Goal: Information Seeking & Learning: Learn about a topic

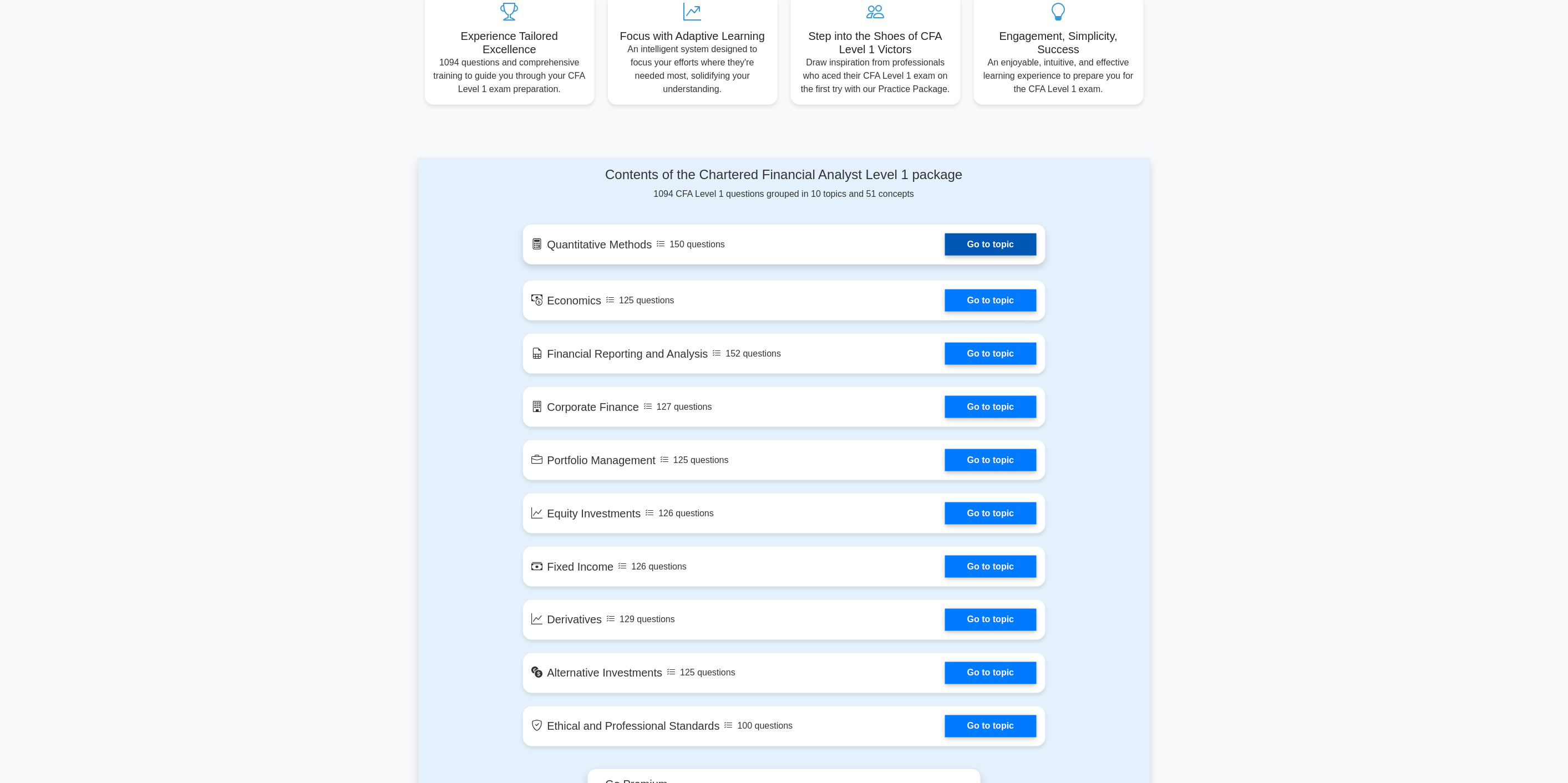
scroll to position [431, 0]
click at [980, 236] on link "Go to topic" at bounding box center [990, 244] width 91 height 22
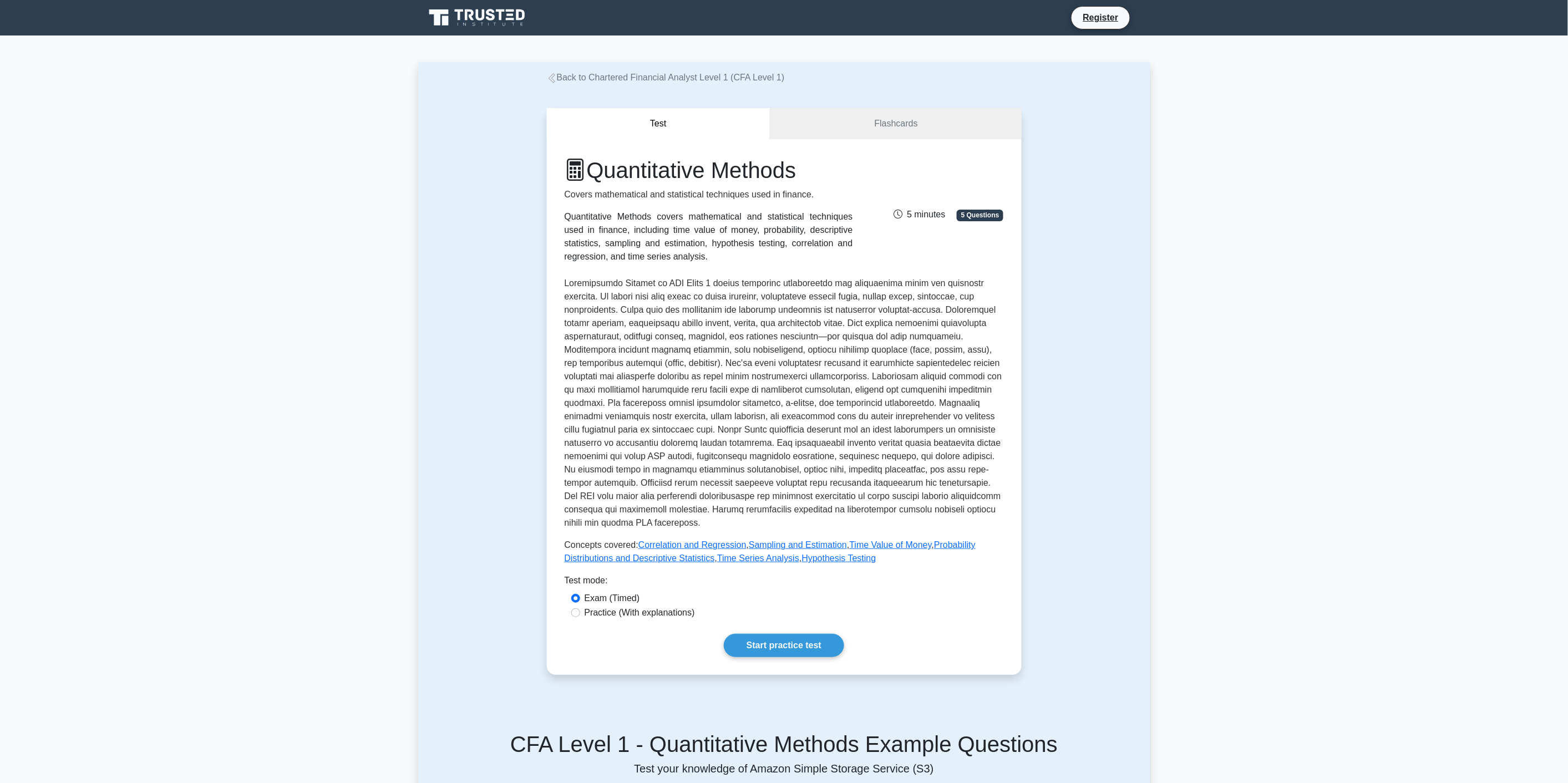
click at [595, 613] on label "Practice (With explanations)" at bounding box center [640, 613] width 110 height 13
click at [580, 613] on input "Practice (With explanations)" at bounding box center [576, 613] width 9 height 9
radio input "true"
click at [798, 640] on link "Start practice test" at bounding box center [784, 645] width 121 height 23
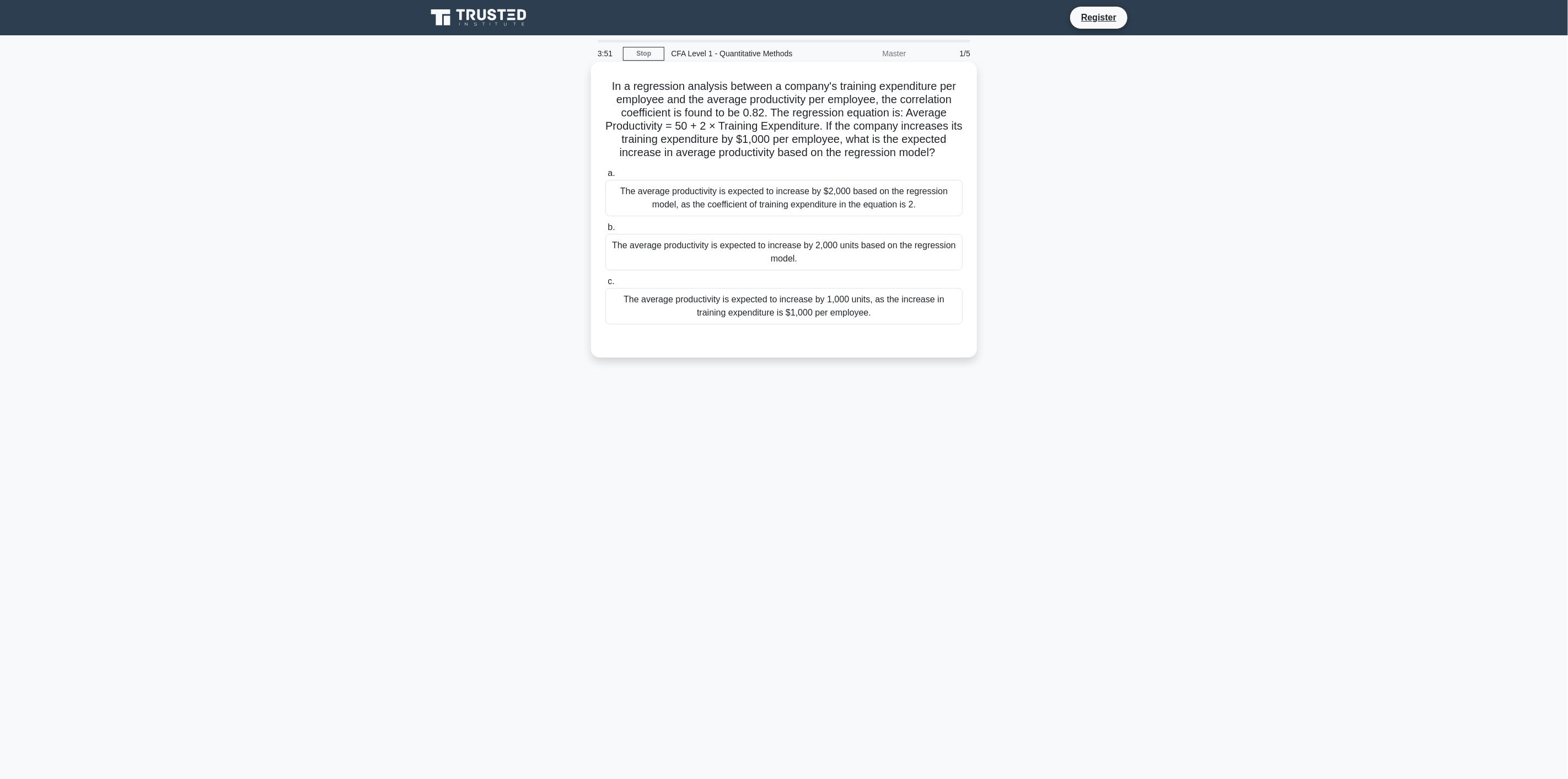
click at [845, 302] on div "The average productivity is expected to increase by 1,000 units, as the increas…" at bounding box center [784, 306] width 357 height 37
click at [606, 285] on input "c. The average productivity is expected to increase by 1,000 units, as the incr…" at bounding box center [606, 282] width 0 height 7
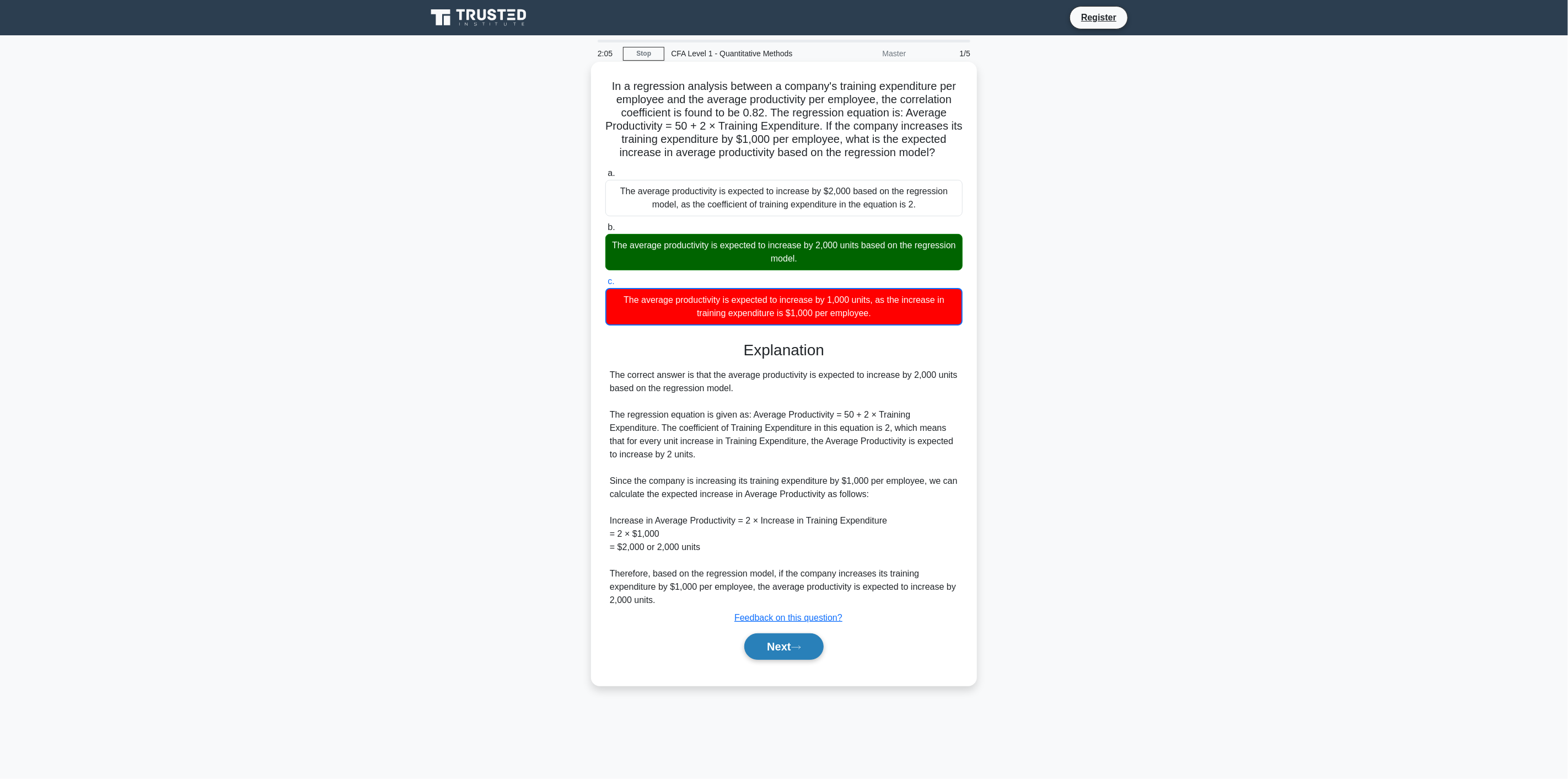
click at [804, 638] on button "Next" at bounding box center [784, 646] width 79 height 26
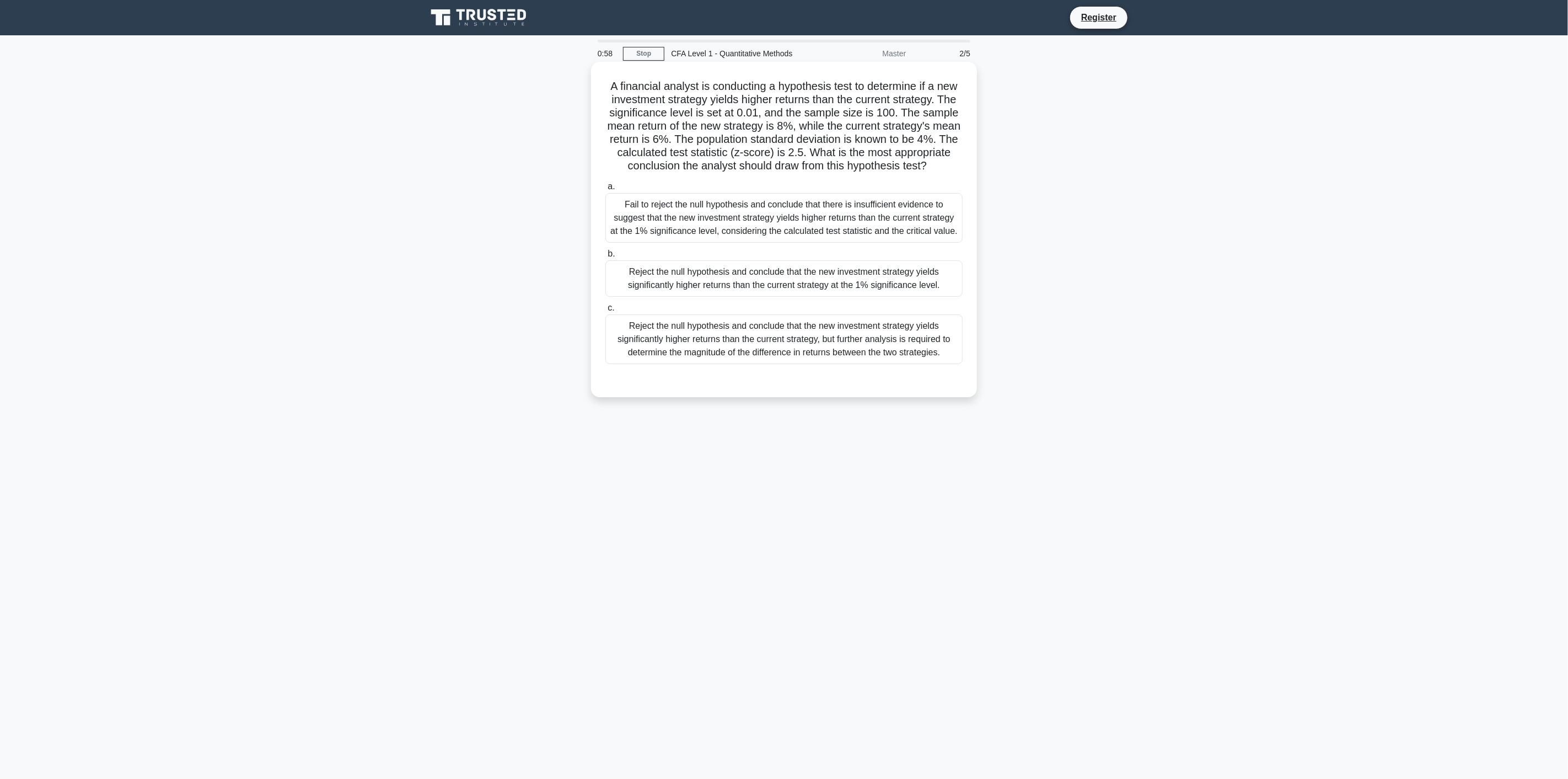
click at [810, 348] on div "Reject the null hypothesis and conclude that the new investment strategy yields…" at bounding box center [784, 339] width 357 height 50
click at [606, 312] on input "c. Reject the null hypothesis and conclude that the new investment strategy yie…" at bounding box center [606, 308] width 0 height 7
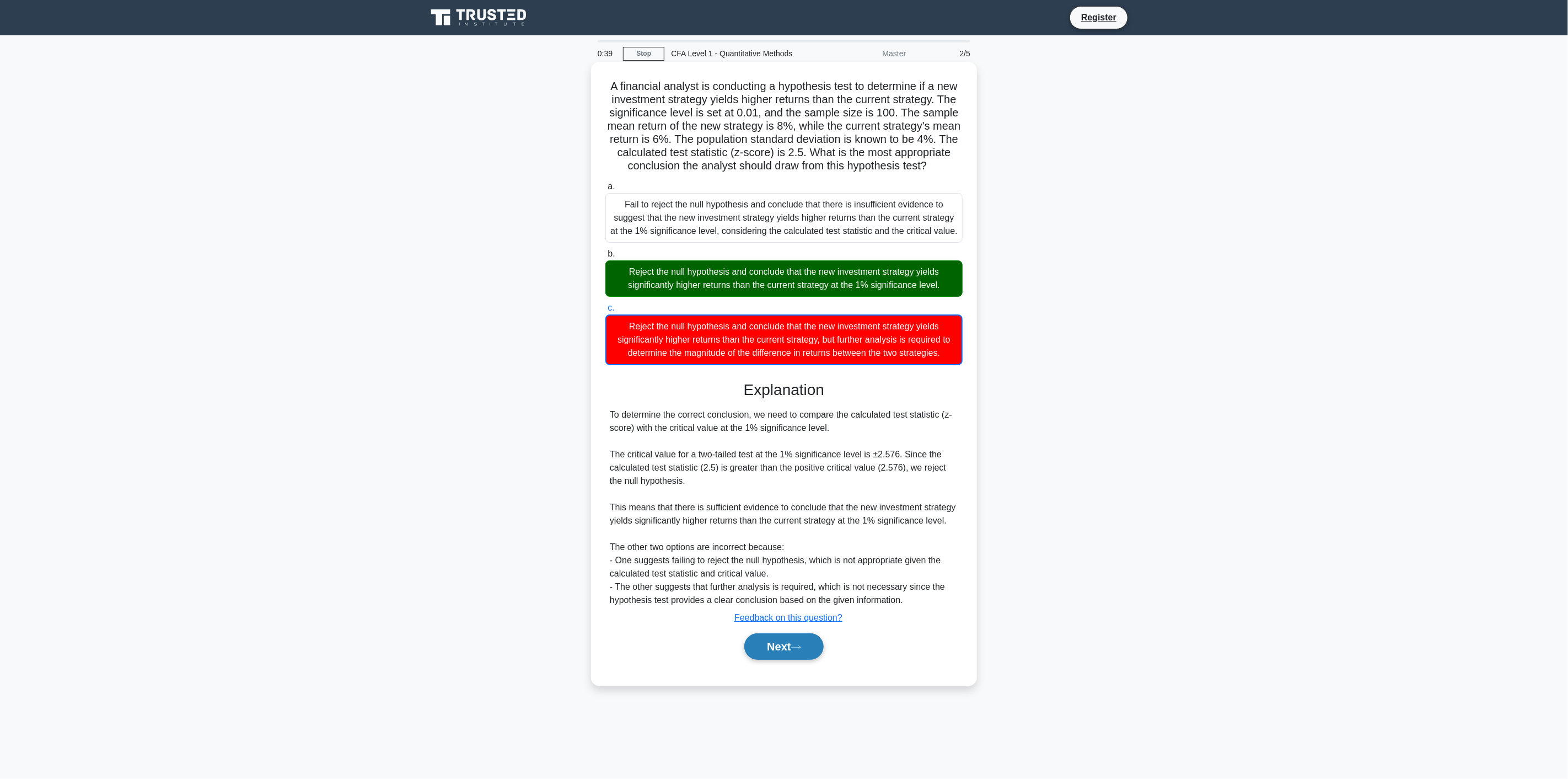
click at [796, 655] on button "Next" at bounding box center [784, 646] width 79 height 26
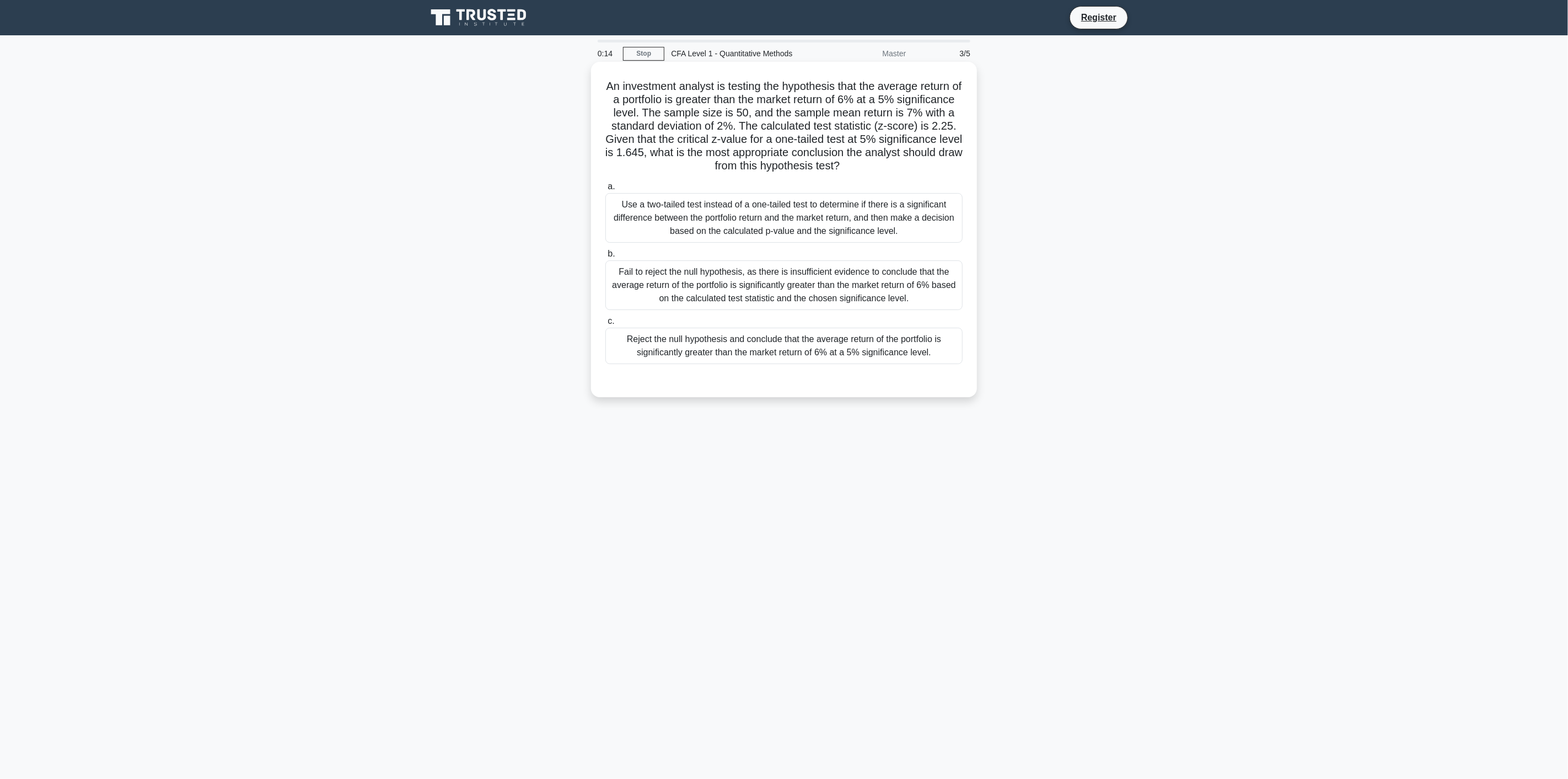
click at [898, 355] on div "Reject the null hypothesis and conclude that the average return of the portfoli…" at bounding box center [784, 346] width 357 height 37
click at [606, 325] on input "c. Reject the null hypothesis and conclude that the average return of the portf…" at bounding box center [606, 322] width 0 height 7
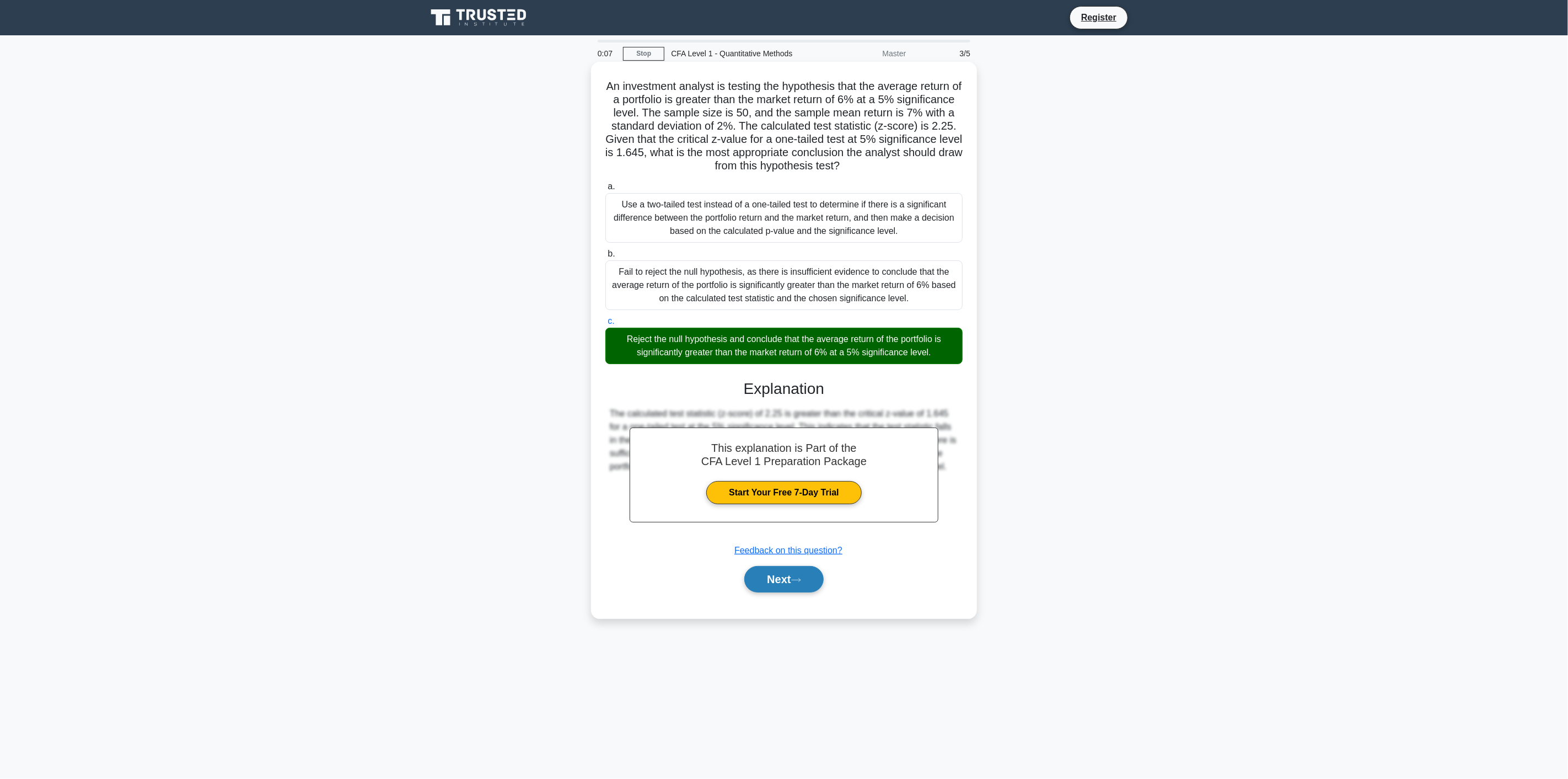
click at [785, 589] on button "Next" at bounding box center [784, 579] width 79 height 26
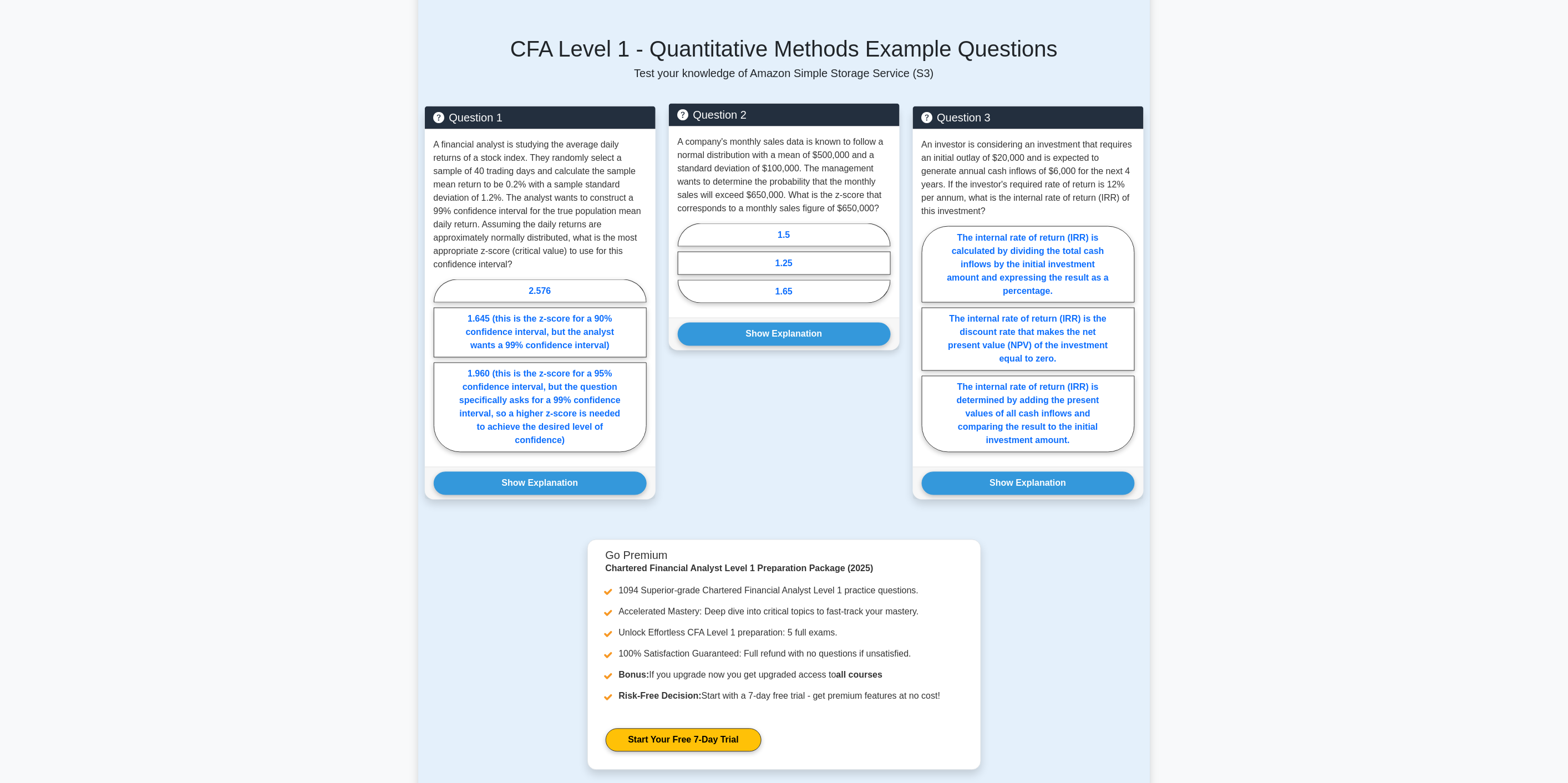
scroll to position [697, 0]
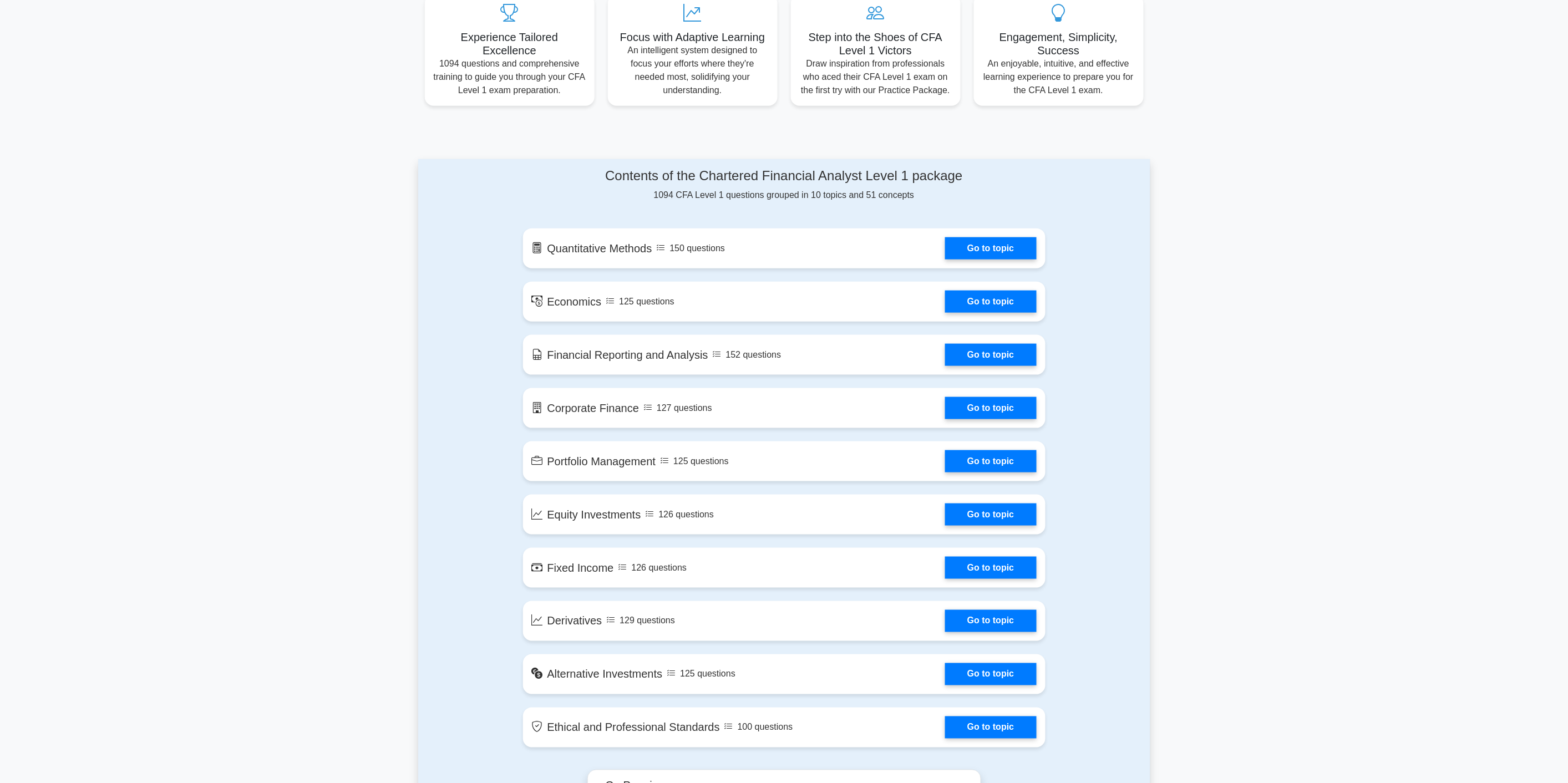
scroll to position [431, 0]
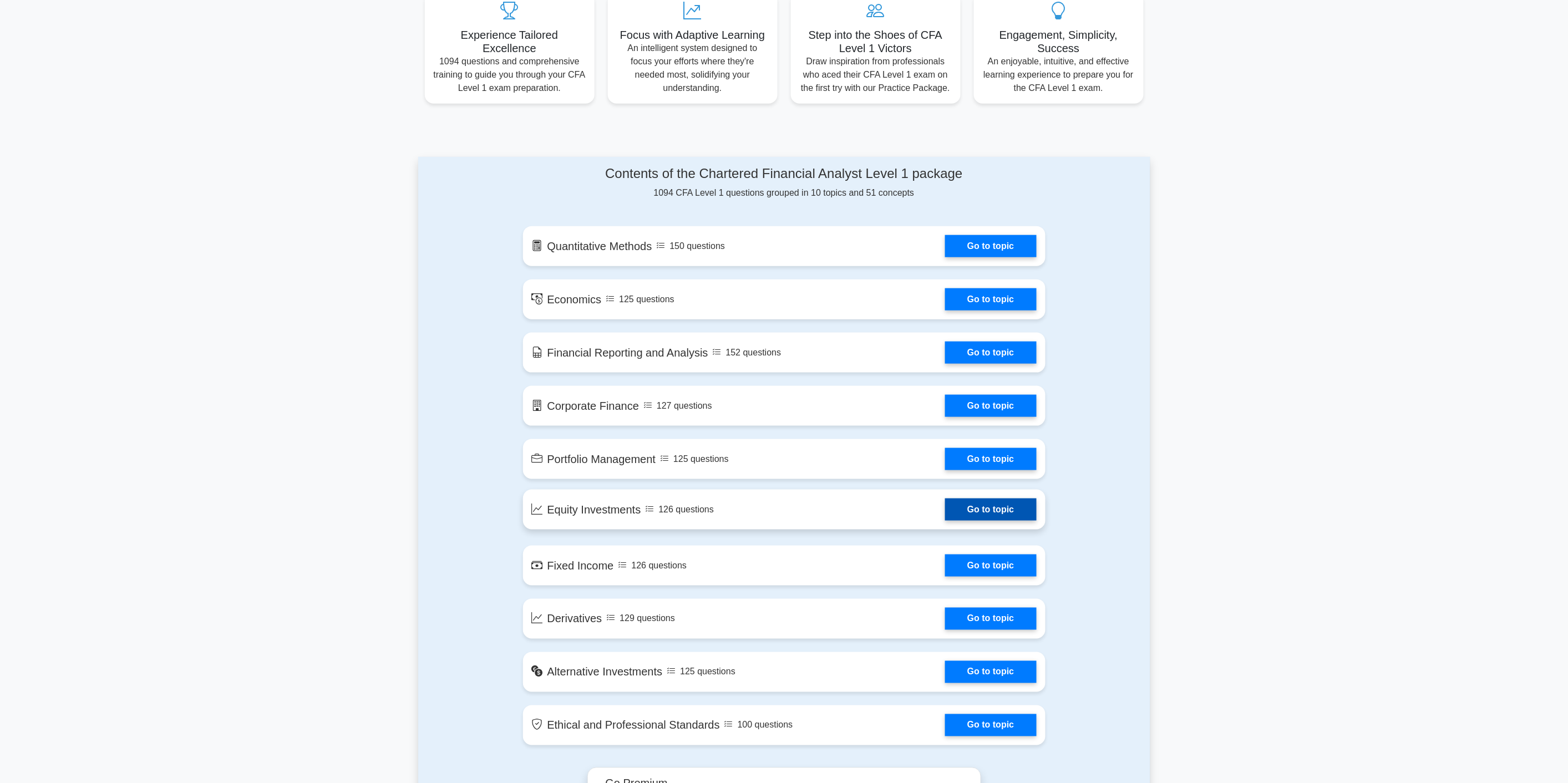
click at [1015, 508] on link "Go to topic" at bounding box center [990, 509] width 91 height 22
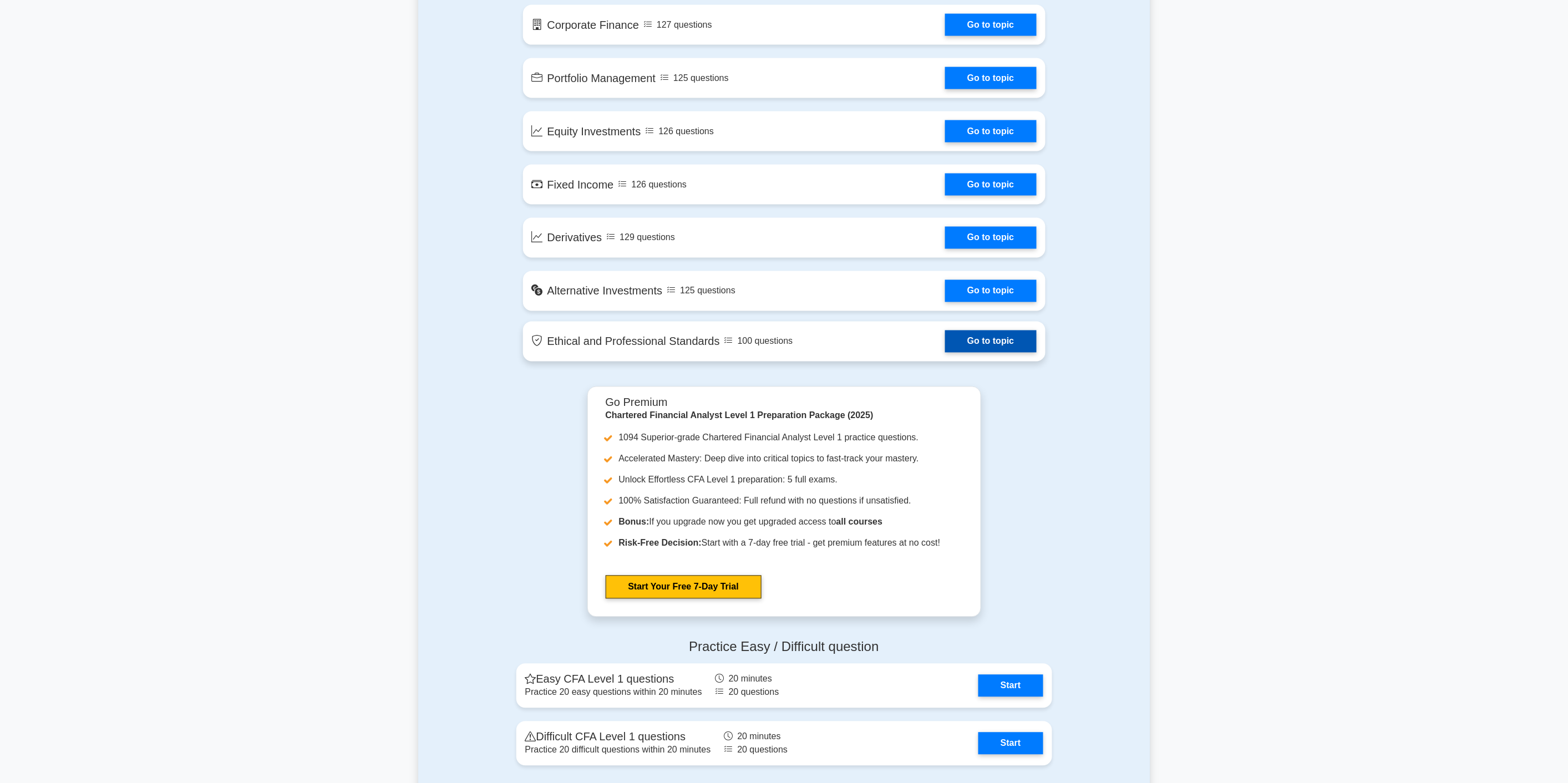
click at [945, 350] on link "Go to topic" at bounding box center [990, 342] width 91 height 22
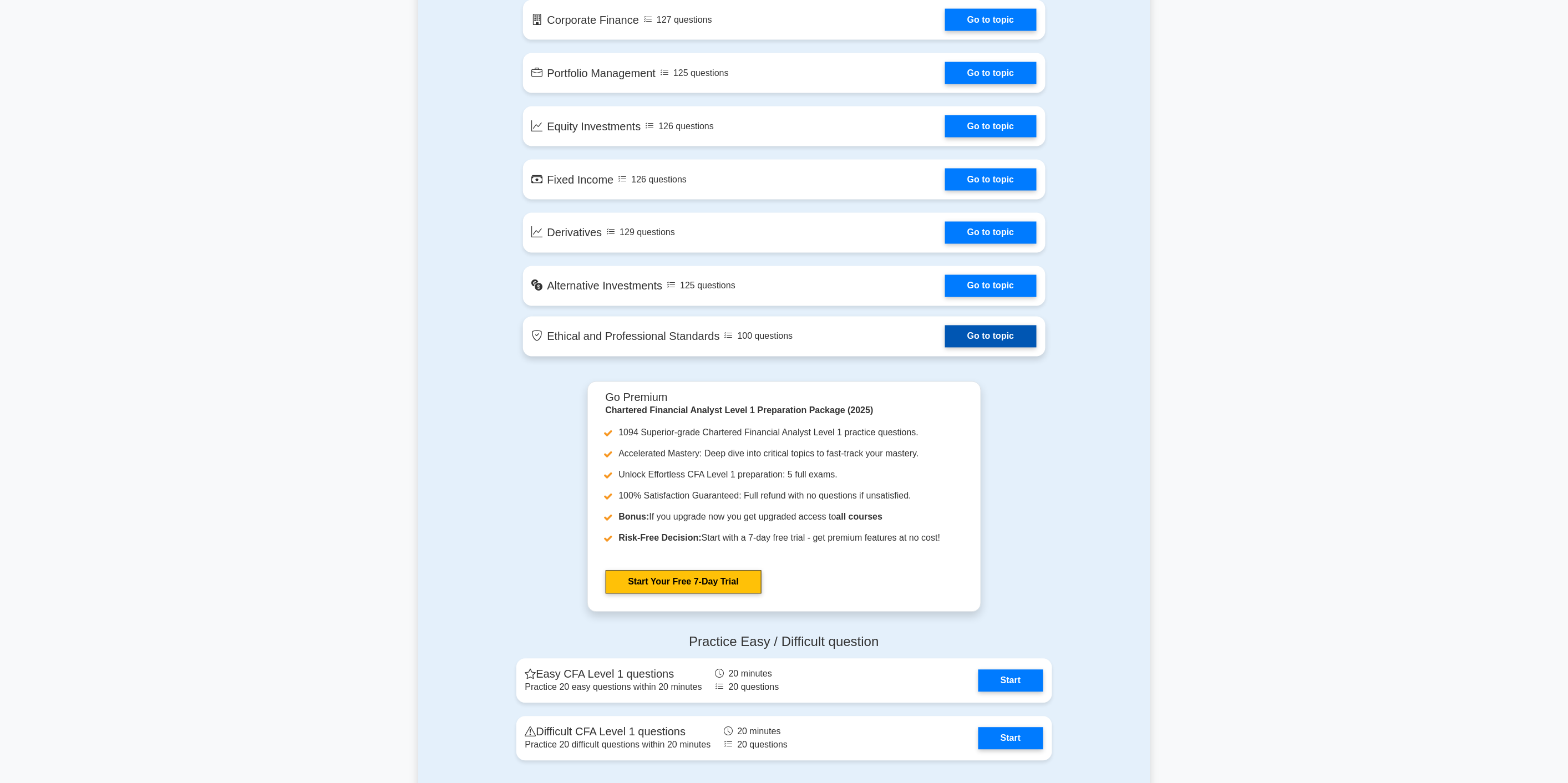
scroll to position [823, 0]
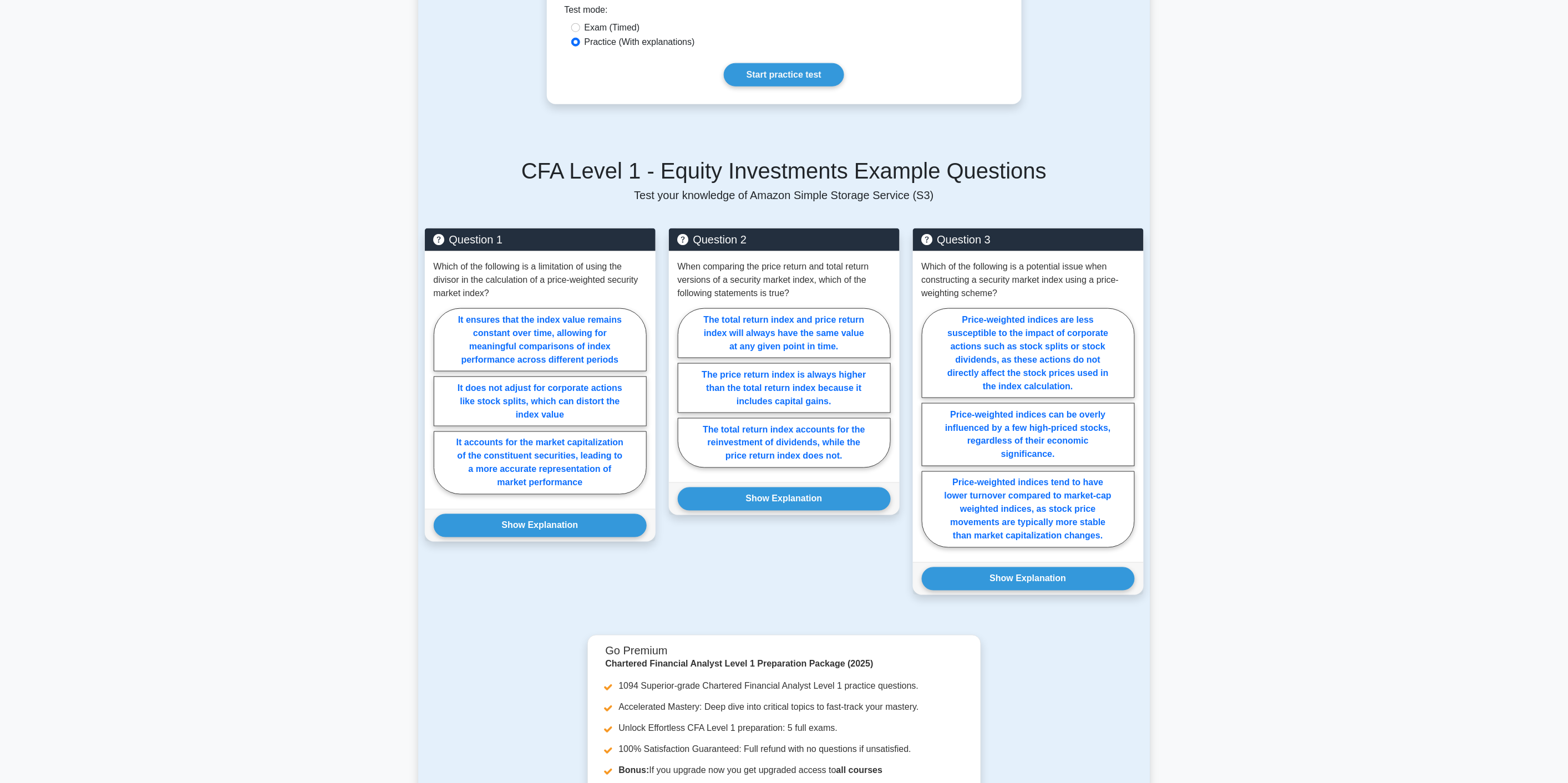
scroll to position [574, 0]
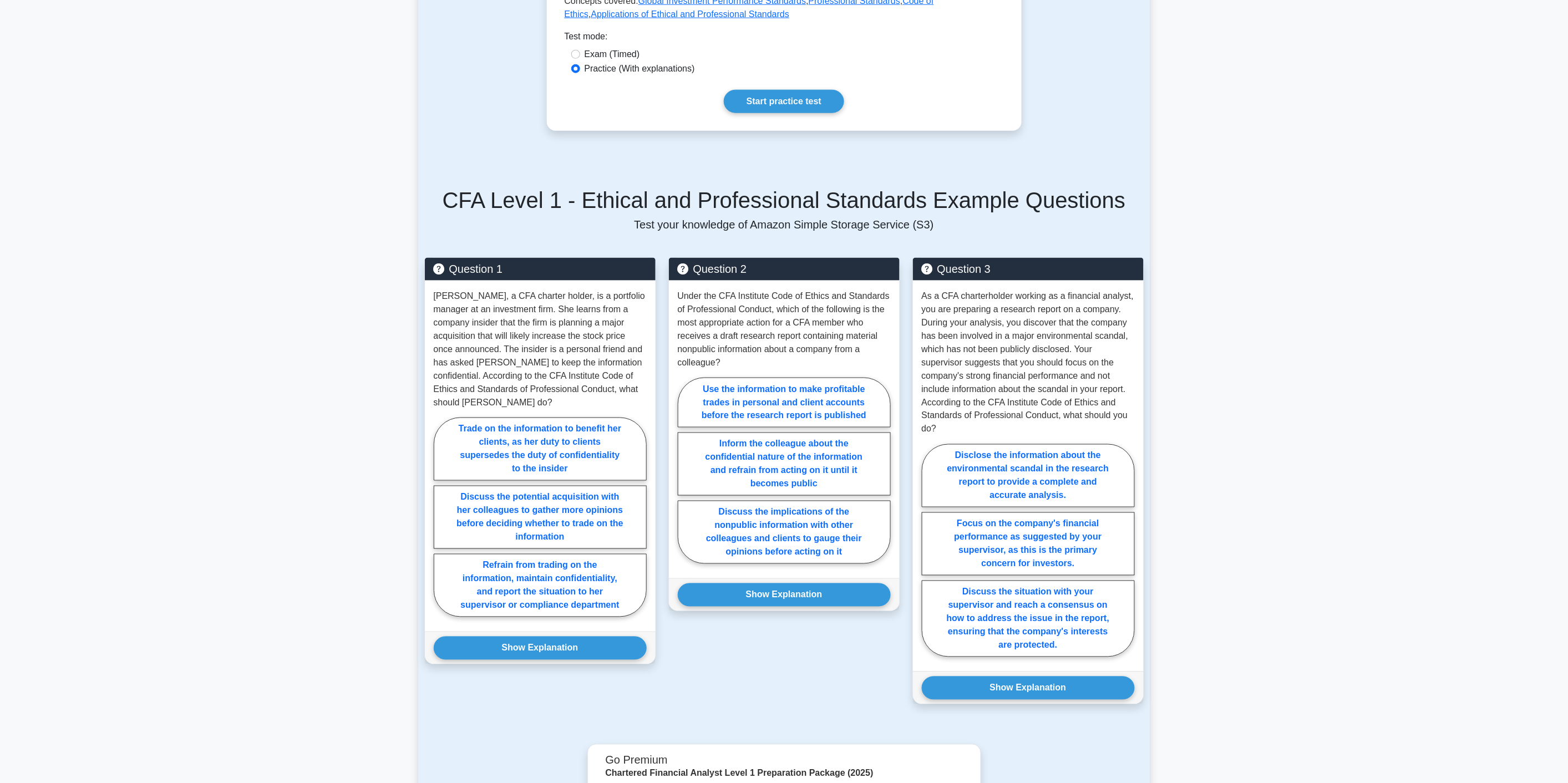
scroll to position [599, 0]
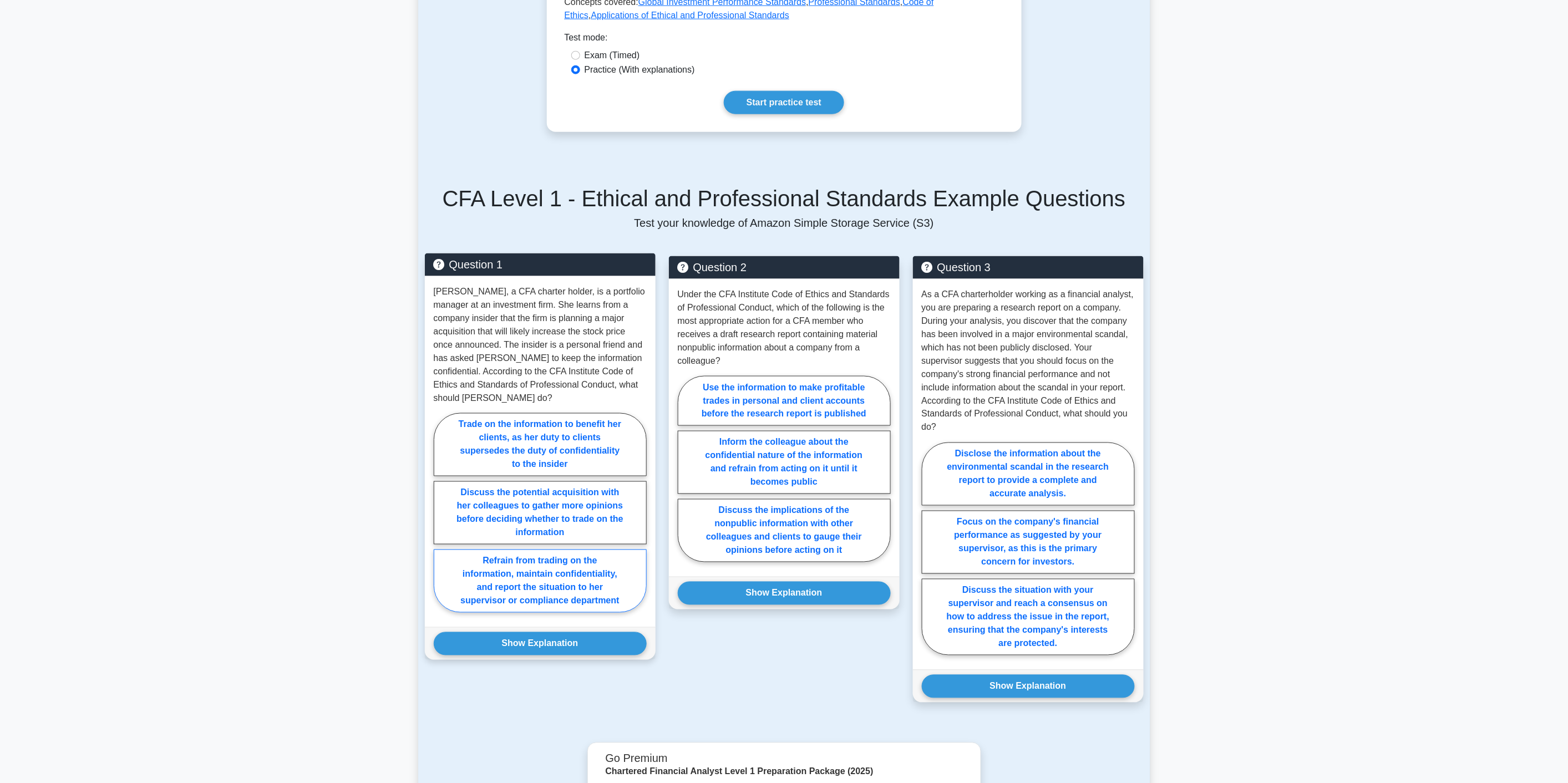
click at [595, 550] on label "Refrain from trading on the information, maintain confidentiality, and report t…" at bounding box center [540, 581] width 213 height 63
click at [441, 520] on input "Refrain from trading on the information, maintain confidentiality, and report t…" at bounding box center [437, 516] width 7 height 7
radio input "true"
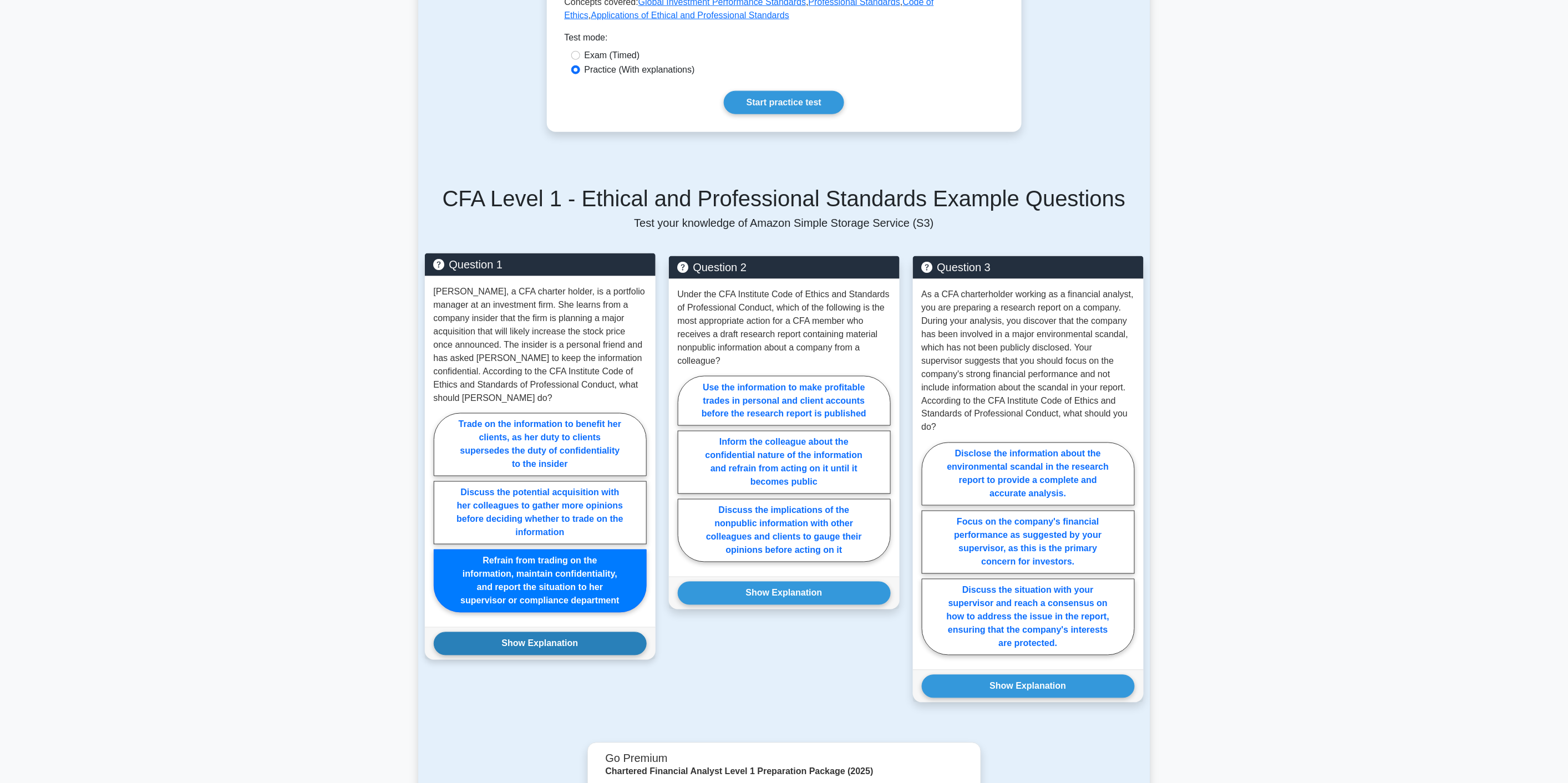
click at [596, 632] on button "Show Explanation" at bounding box center [540, 644] width 213 height 23
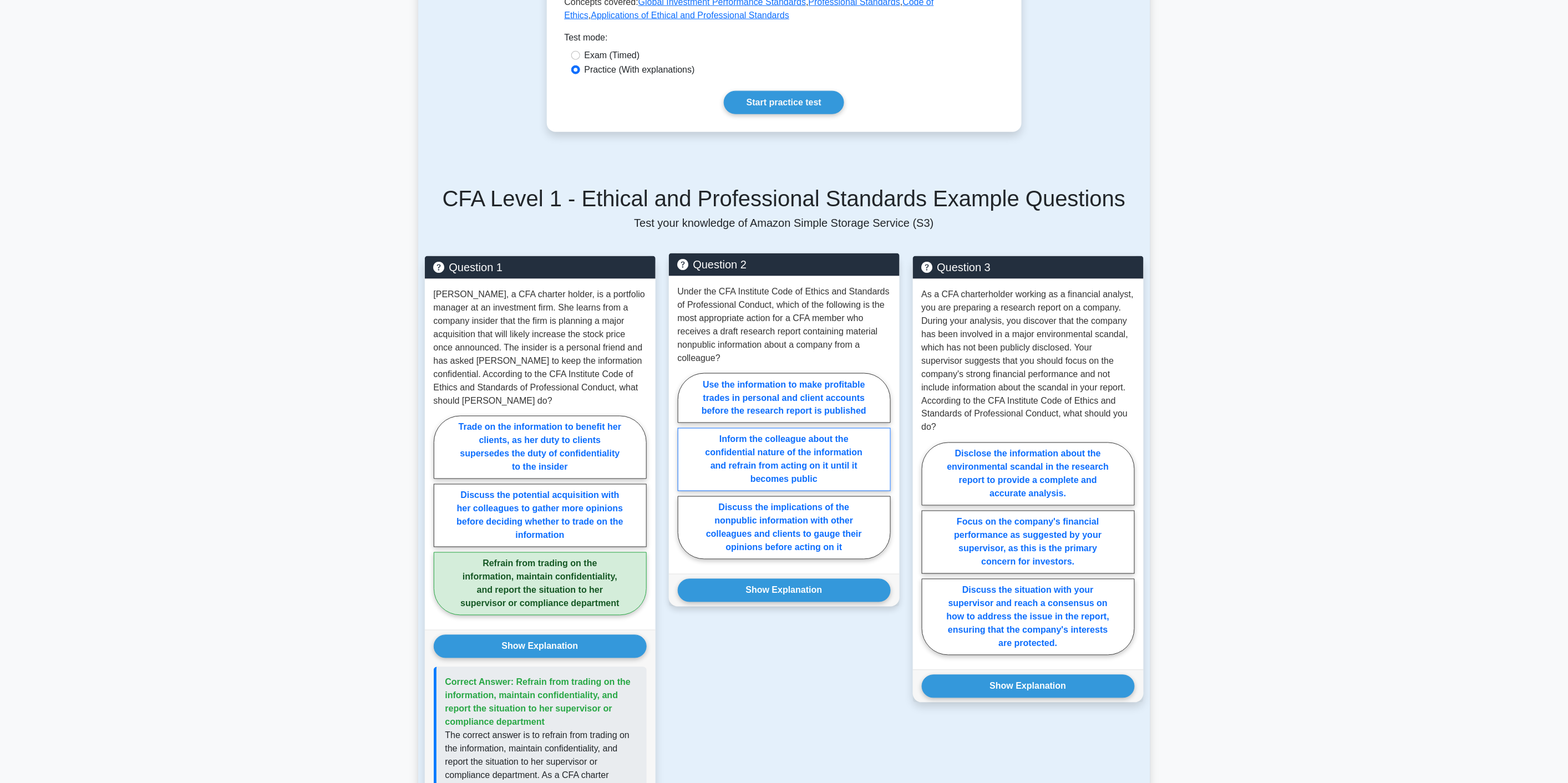
click at [805, 456] on label "Inform the colleague about the confidential nature of the information and refra…" at bounding box center [784, 459] width 213 height 63
click at [685, 466] on input "Inform the colleague about the confidential nature of the information and refra…" at bounding box center [681, 470] width 7 height 7
radio input "true"
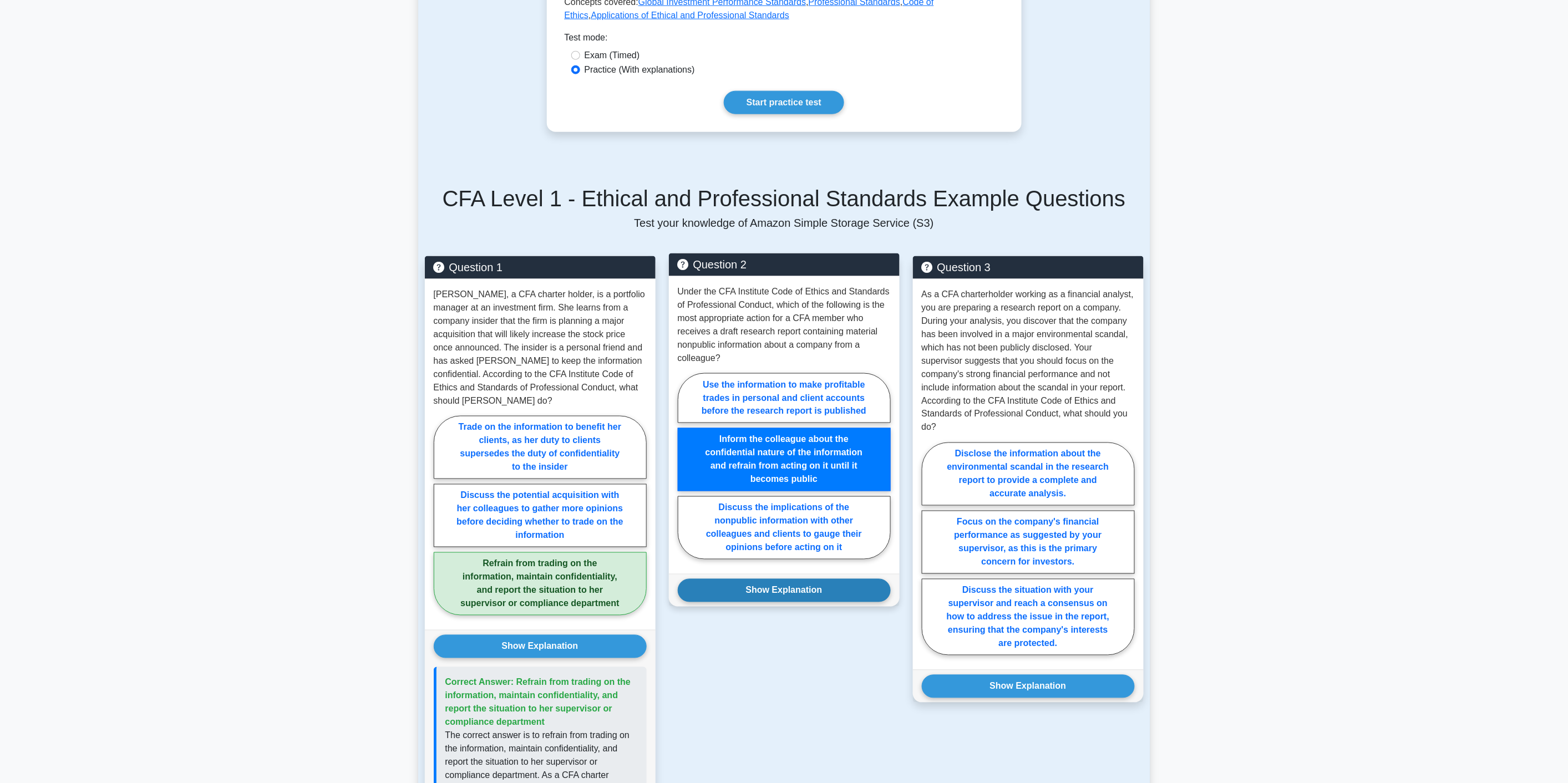
click at [825, 583] on button "Show Explanation" at bounding box center [784, 591] width 213 height 23
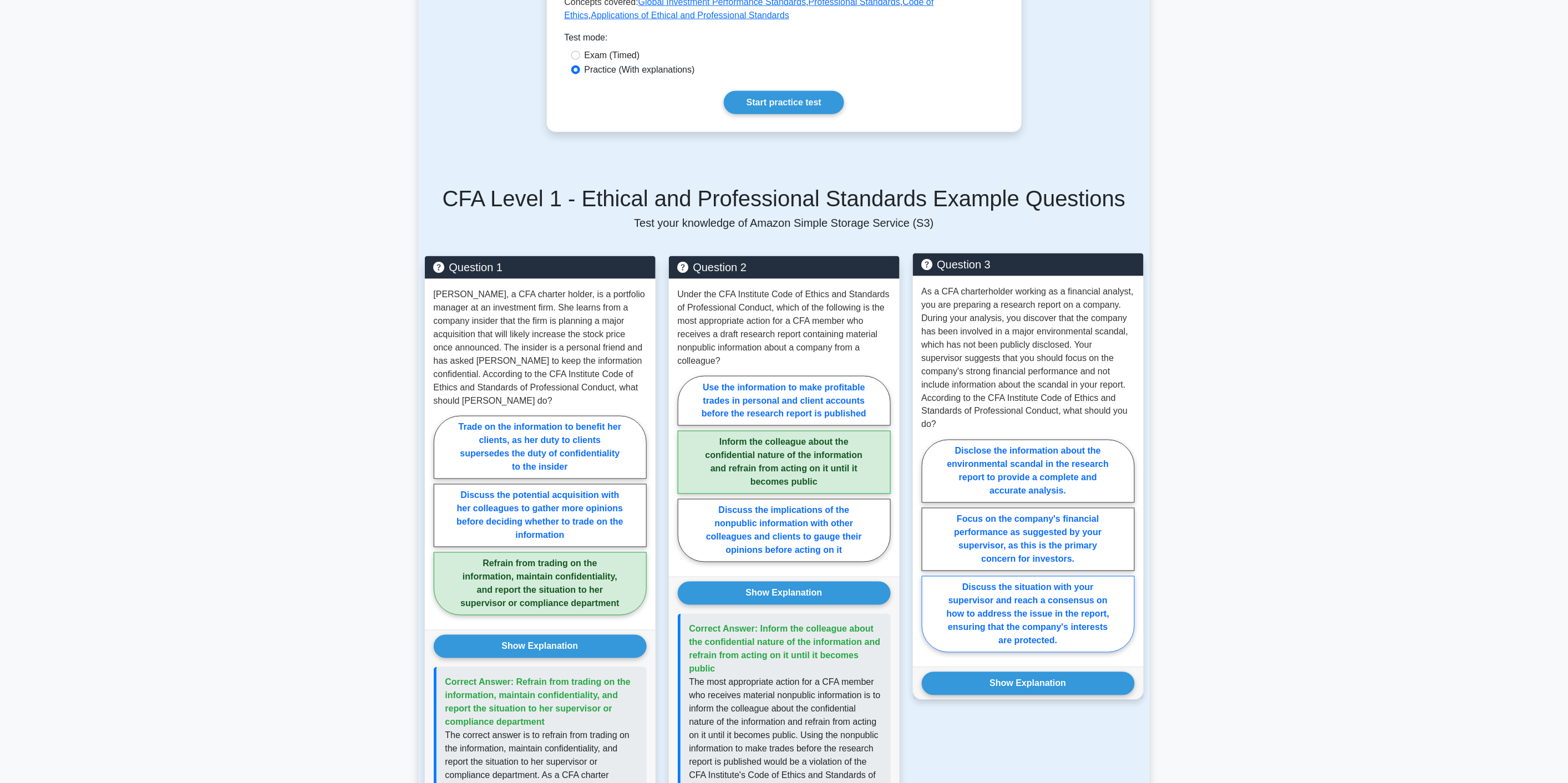
click at [1073, 583] on label "Discuss the situation with your supervisor and reach a consensus on how to addr…" at bounding box center [1028, 614] width 213 height 77
click at [929, 553] on input "Discuss the situation with your supervisor and reach a consensus on how to addr…" at bounding box center [925, 549] width 7 height 7
radio input "true"
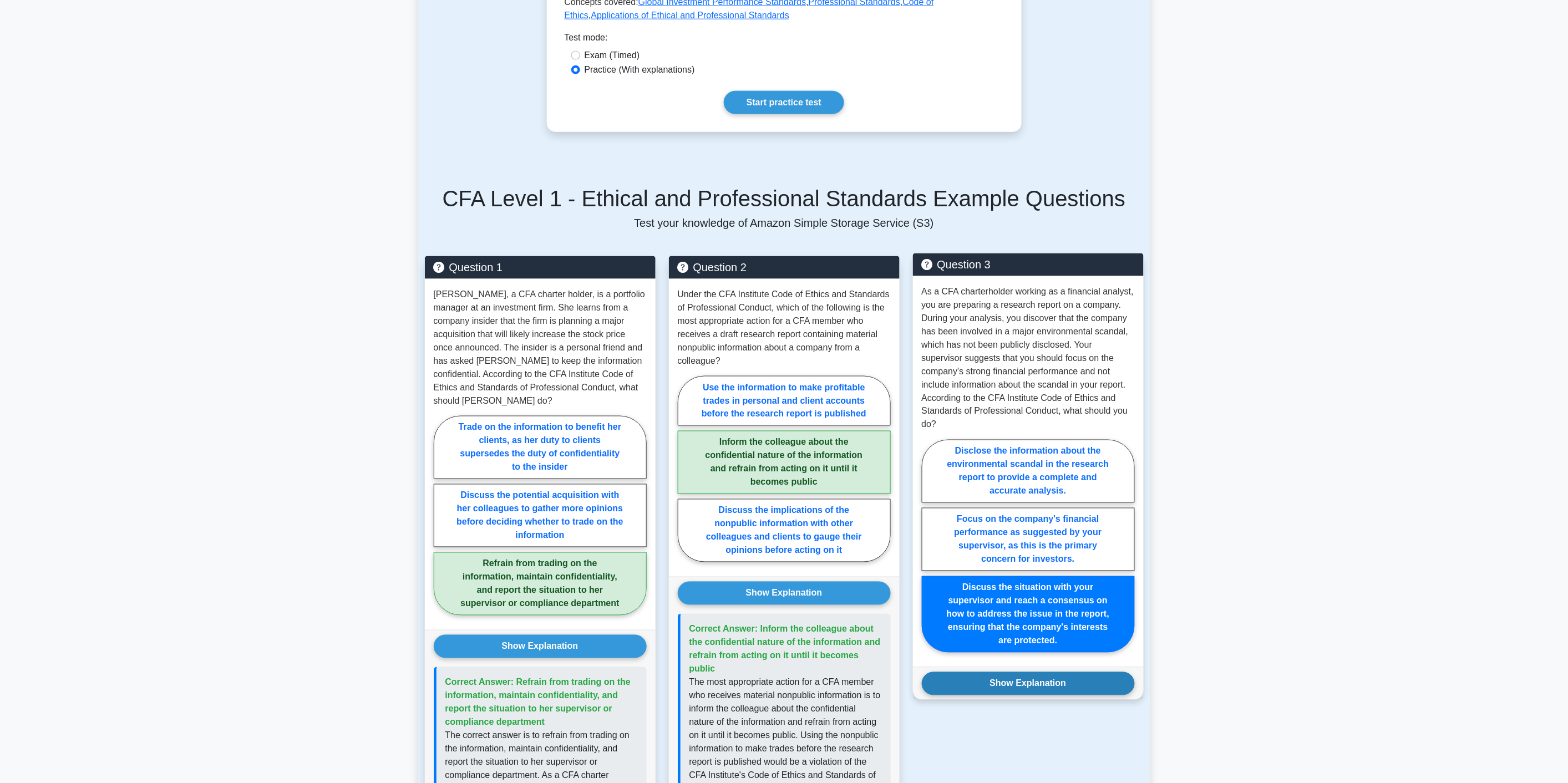
click at [1084, 672] on button "Show Explanation" at bounding box center [1028, 684] width 213 height 23
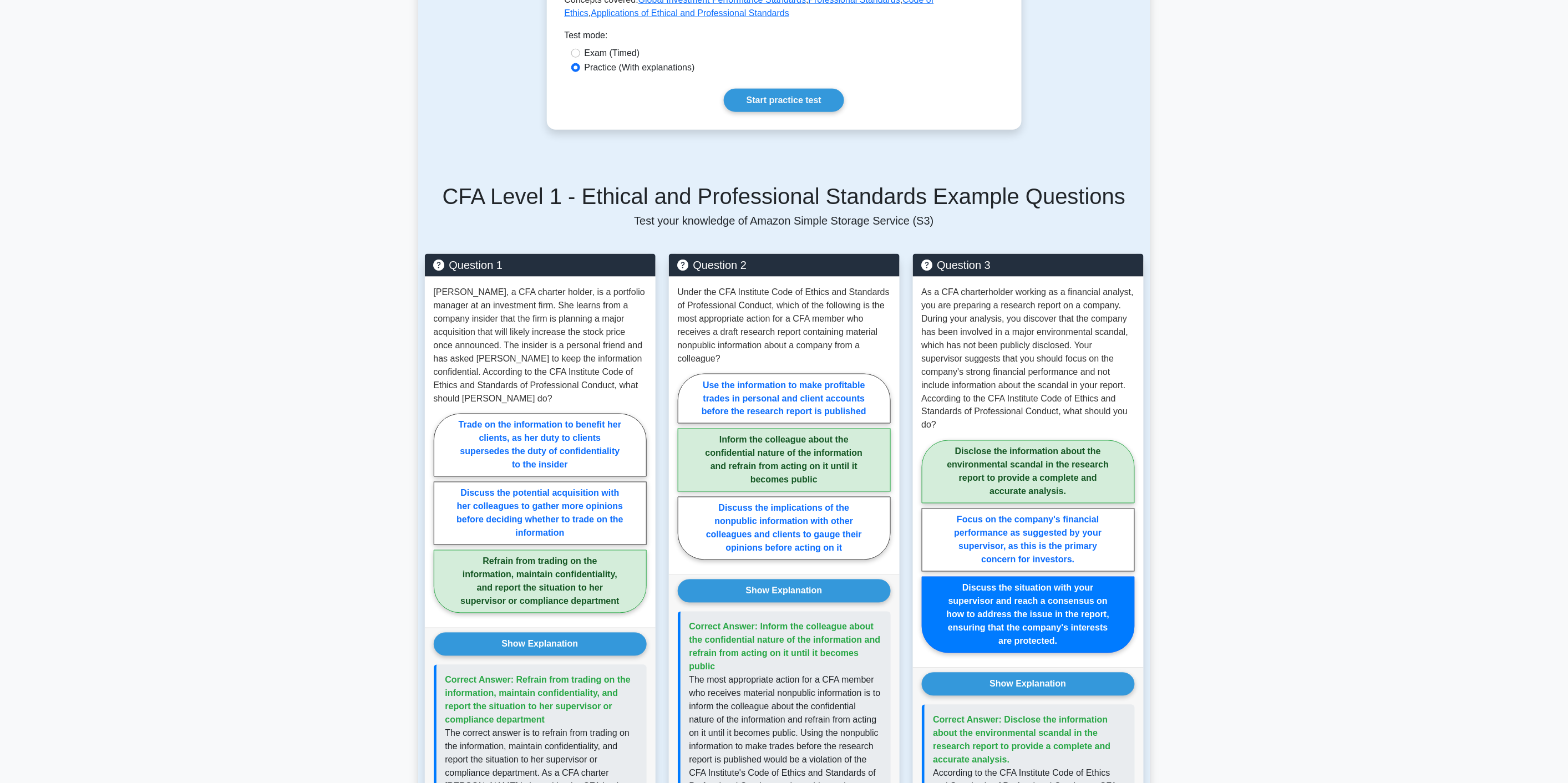
scroll to position [600, 0]
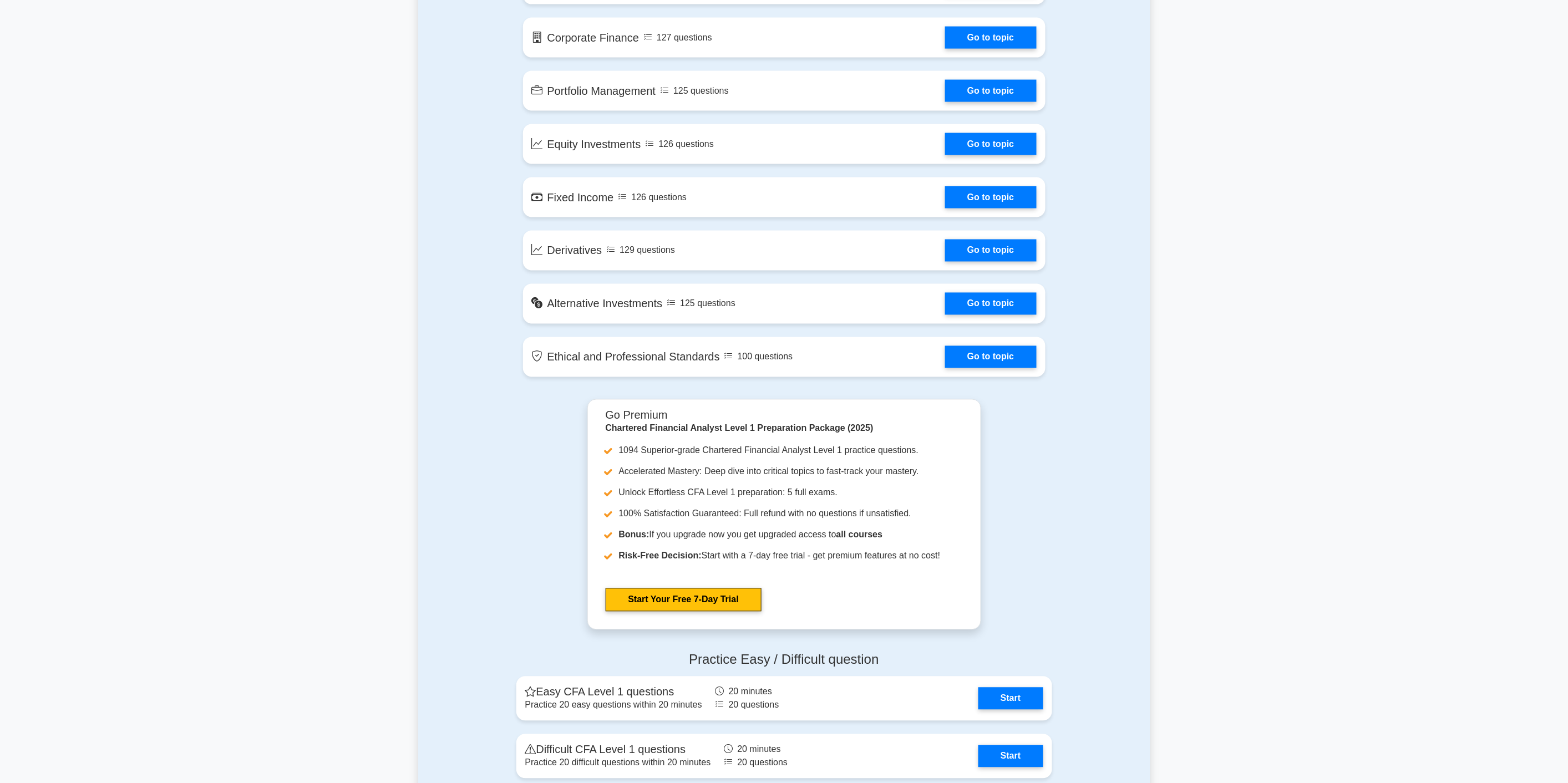
scroll to position [824, 0]
